Goal: Task Accomplishment & Management: Manage account settings

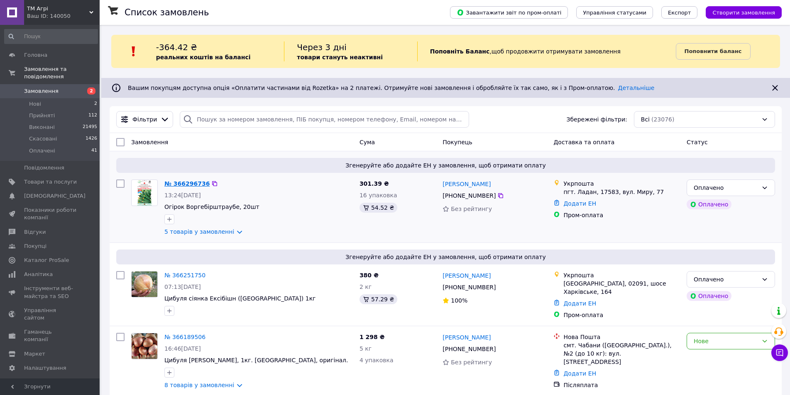
click at [183, 182] on link "№ 366296736" at bounding box center [186, 183] width 45 height 7
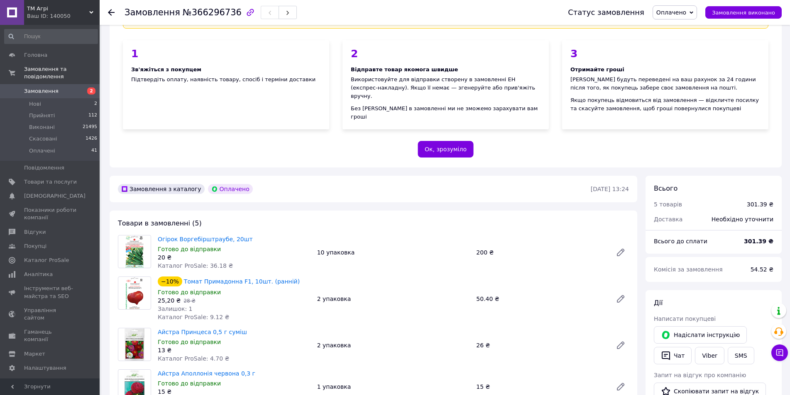
scroll to position [124, 0]
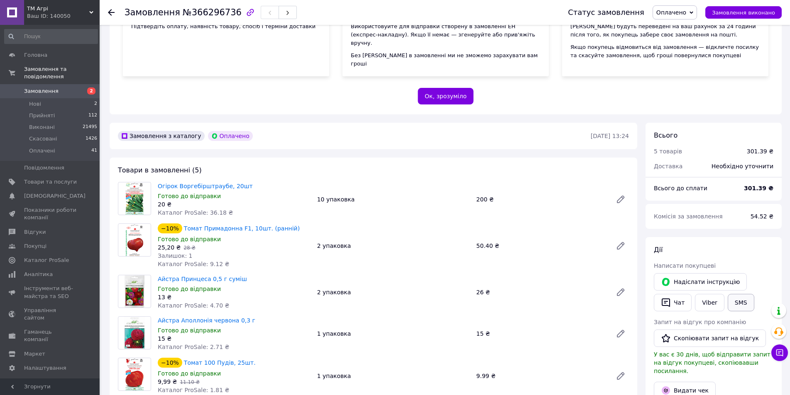
click at [734, 294] on button "SMS" at bounding box center [740, 302] width 27 height 17
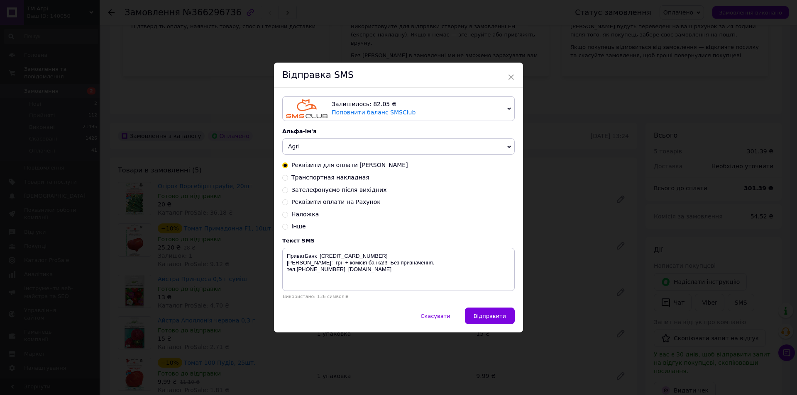
click at [296, 190] on span "Зателефонуємо після вихідних" at bounding box center [338, 190] width 95 height 7
click at [288, 190] on input "Зателефонуємо після вихідних" at bounding box center [285, 190] width 6 height 6
radio input "true"
radio input "false"
click at [350, 257] on textarea "Дякуємо за замовлення. Зателефонуємо і Відправимо після вихідних. +380664110650…" at bounding box center [398, 269] width 232 height 43
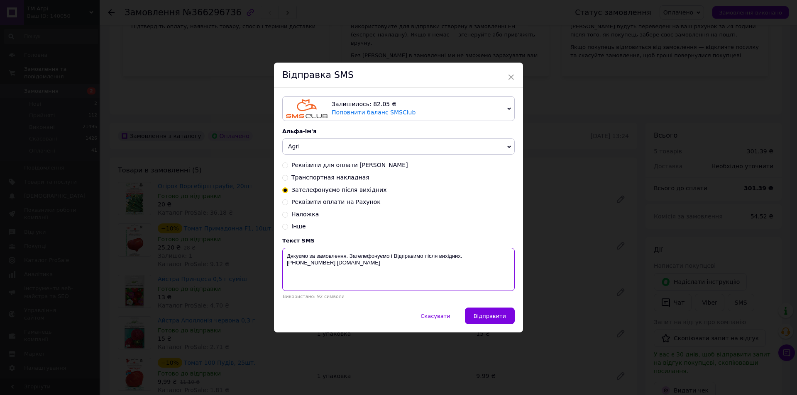
drag, startPoint x: 348, startPoint y: 257, endPoint x: 351, endPoint y: 262, distance: 5.8
click at [348, 257] on textarea "Дякуємо за замовлення. Зателефонуємо і Відправимо після вихідних. +380664110650…" at bounding box center [398, 269] width 232 height 43
type textarea "Дякуємо за замовлення. Відправимо після вихідних. +380664110650 Agri.in.ua"
click at [502, 316] on span "Відправити" at bounding box center [489, 316] width 32 height 6
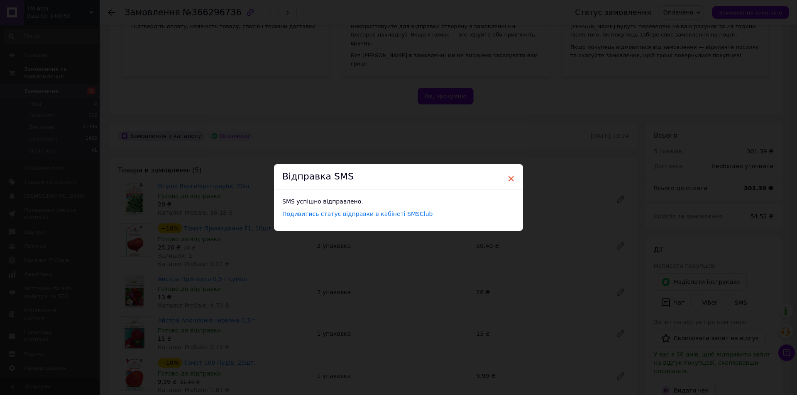
click at [509, 178] on span "×" at bounding box center [510, 179] width 7 height 14
click at [504, 178] on span "×" at bounding box center [507, 179] width 7 height 14
click at [507, 180] on span "×" at bounding box center [507, 179] width 7 height 14
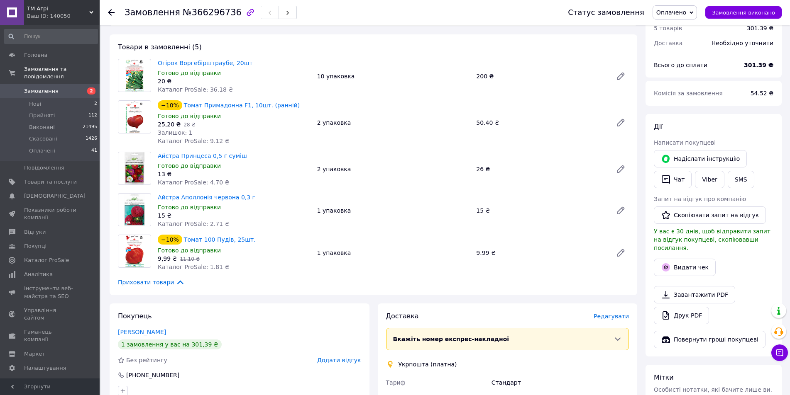
scroll to position [249, 0]
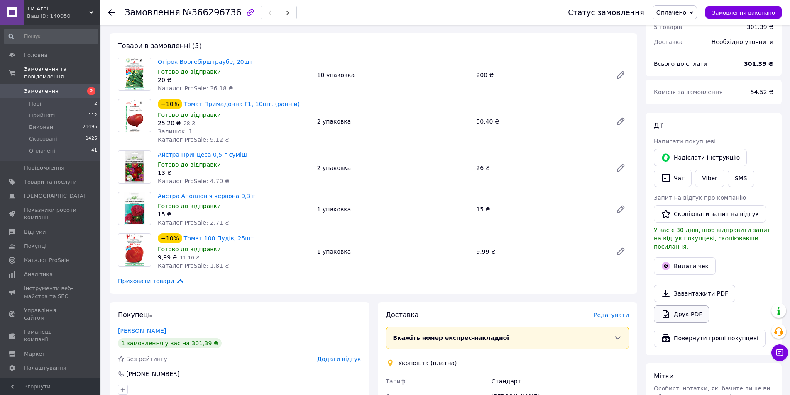
click at [680, 306] on link "Друк PDF" at bounding box center [680, 314] width 55 height 17
click at [32, 88] on span "Замовлення" at bounding box center [41, 91] width 34 height 7
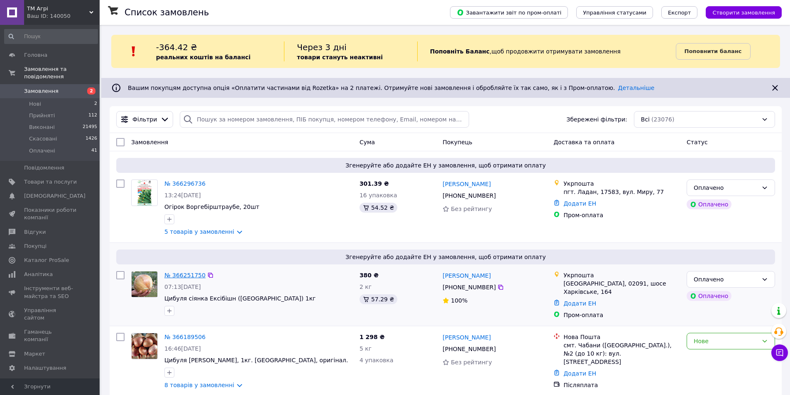
click at [170, 275] on link "№ 366251750" at bounding box center [184, 275] width 41 height 7
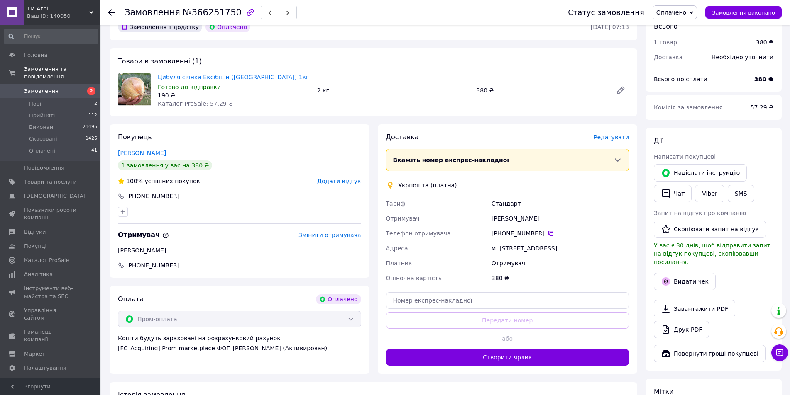
scroll to position [249, 0]
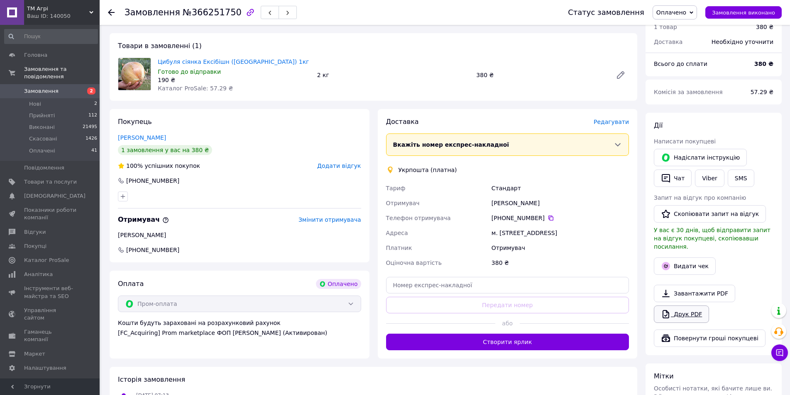
click at [677, 306] on link "Друк PDF" at bounding box center [680, 314] width 55 height 17
click at [44, 88] on span "Замовлення" at bounding box center [41, 91] width 34 height 7
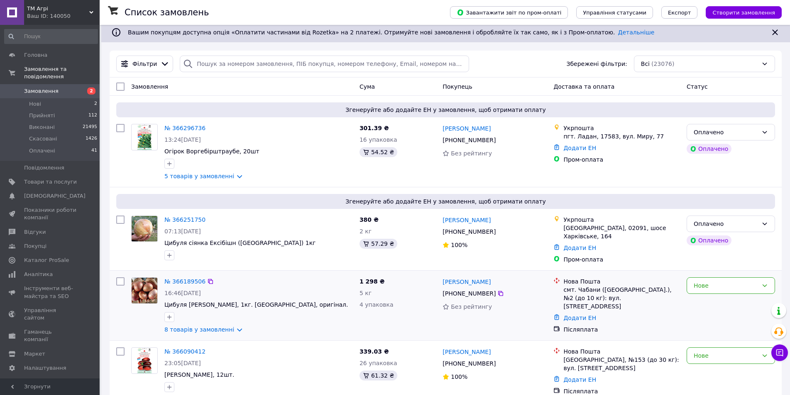
scroll to position [83, 0]
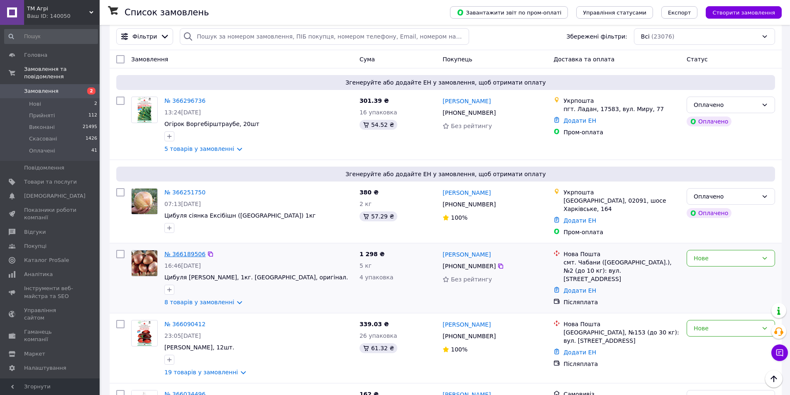
click at [186, 251] on link "№ 366189506" at bounding box center [184, 254] width 41 height 7
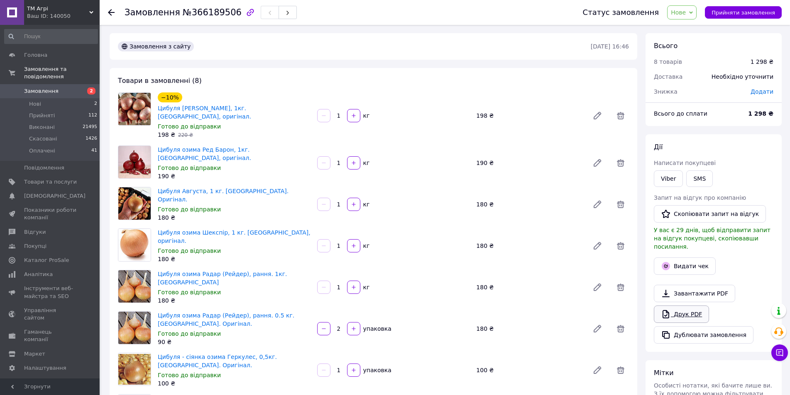
click at [682, 306] on link "Друк PDF" at bounding box center [680, 314] width 55 height 17
click at [46, 88] on span "Замовлення" at bounding box center [41, 91] width 34 height 7
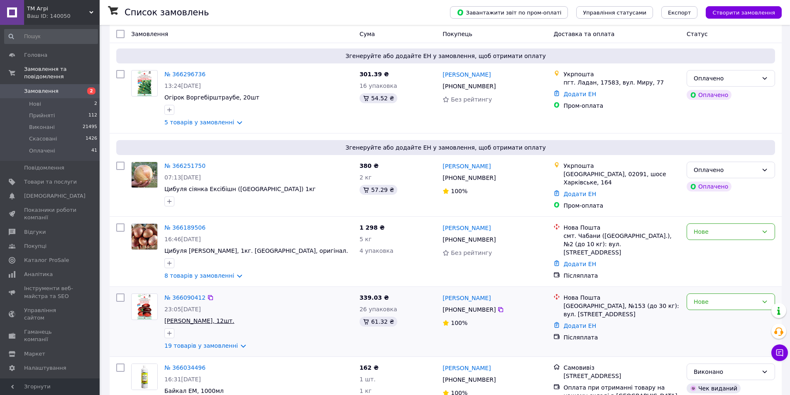
scroll to position [124, 0]
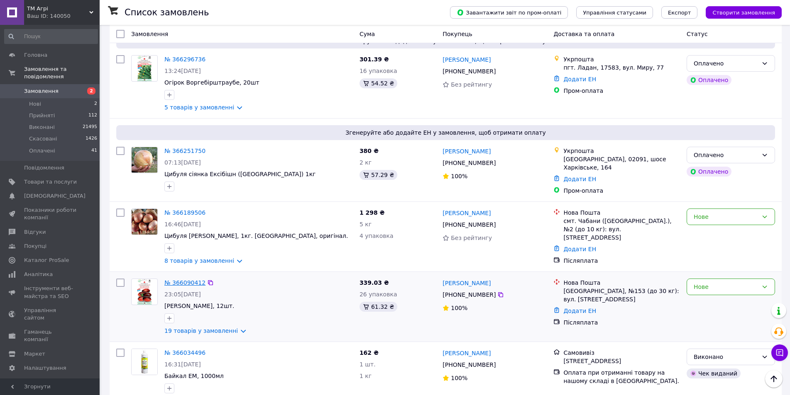
click at [187, 280] on link "№ 366090412" at bounding box center [184, 283] width 41 height 7
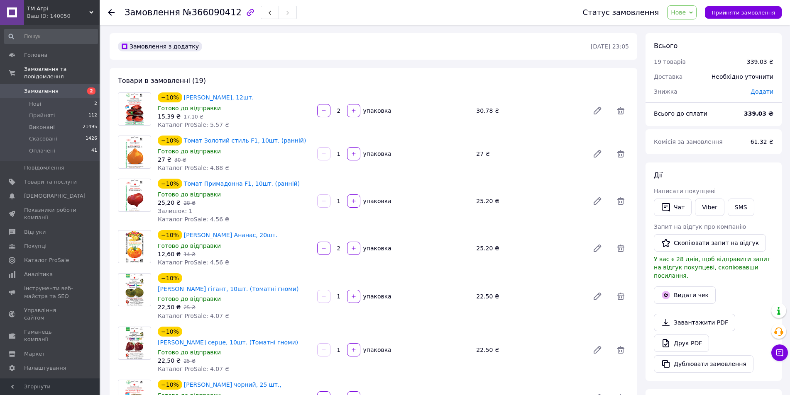
click at [381, 59] on div "Замовлення з додатку [DATE] 23:05" at bounding box center [373, 46] width 527 height 27
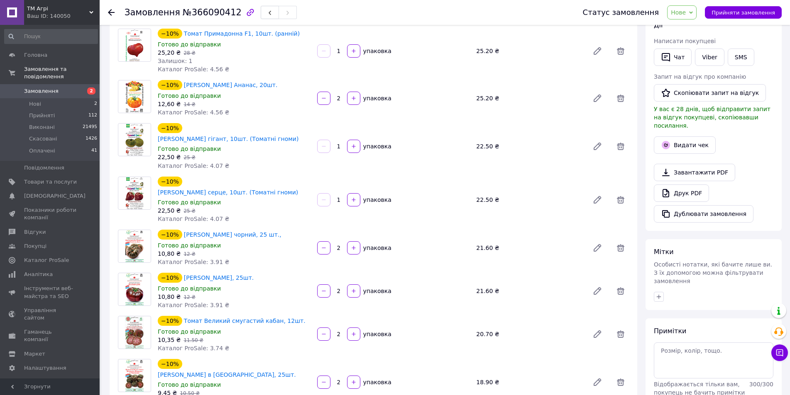
scroll to position [41, 0]
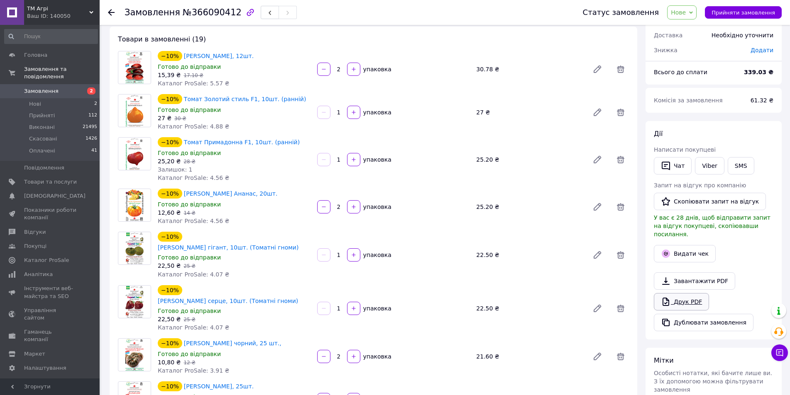
click at [681, 294] on link "Друк PDF" at bounding box center [680, 301] width 55 height 17
click at [26, 88] on span "Замовлення" at bounding box center [41, 91] width 34 height 7
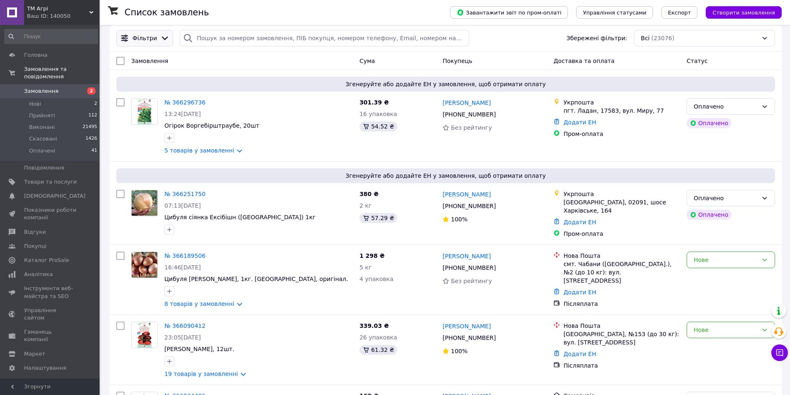
scroll to position [83, 0]
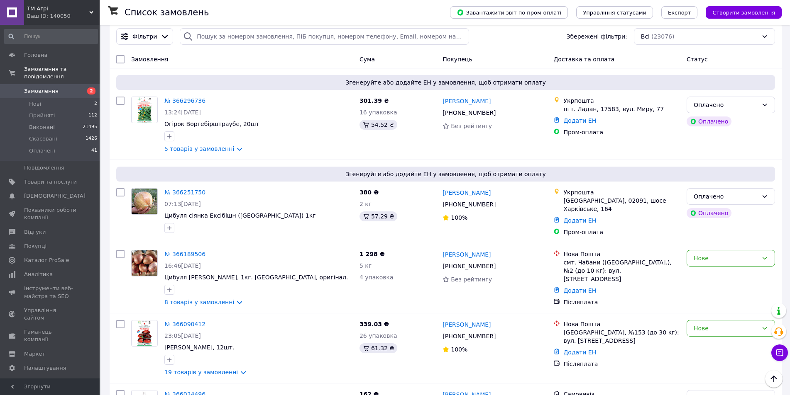
click at [28, 88] on span "Замовлення" at bounding box center [41, 91] width 34 height 7
